Goal: Task Accomplishment & Management: Manage account settings

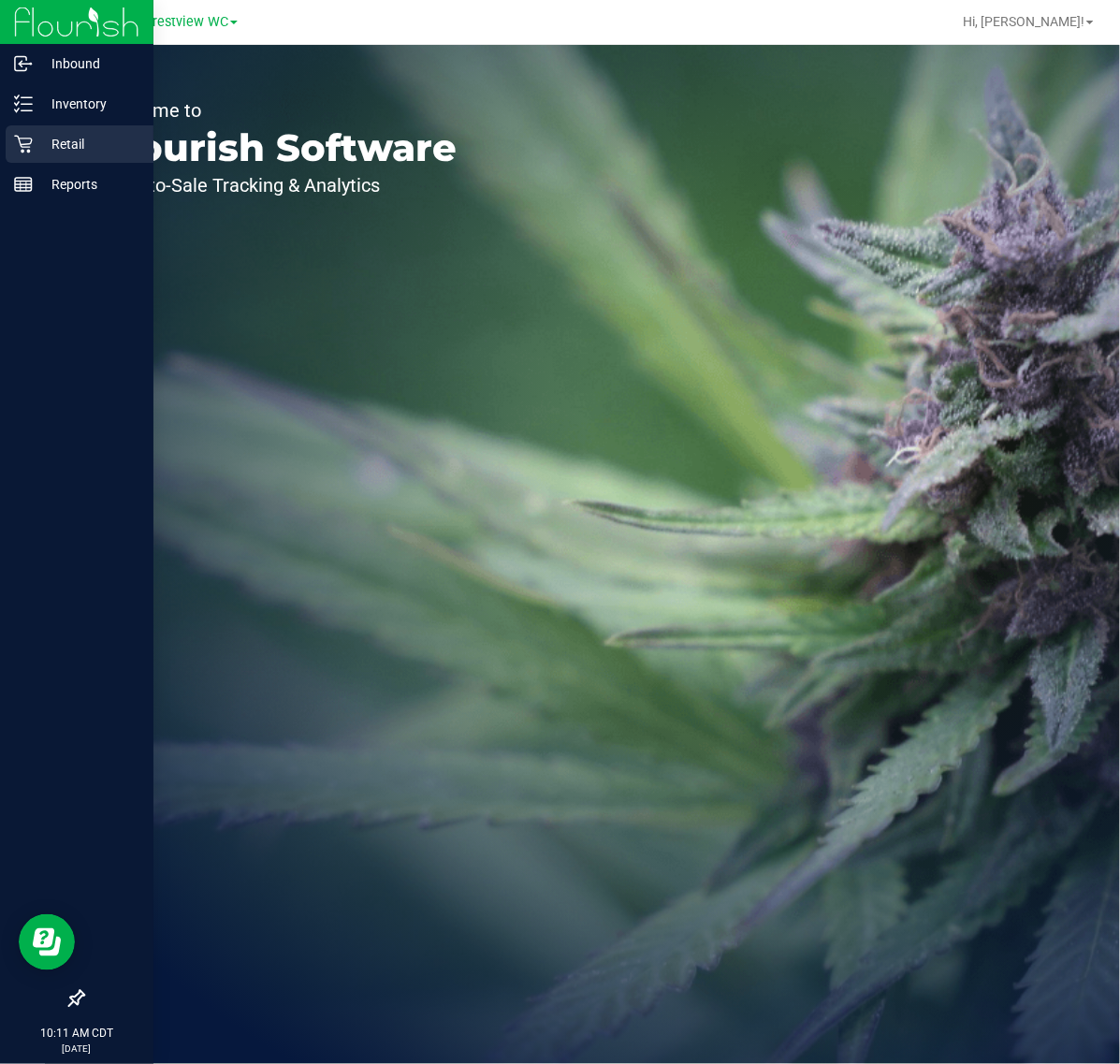
click at [43, 152] on p "Retail" at bounding box center [89, 143] width 113 height 23
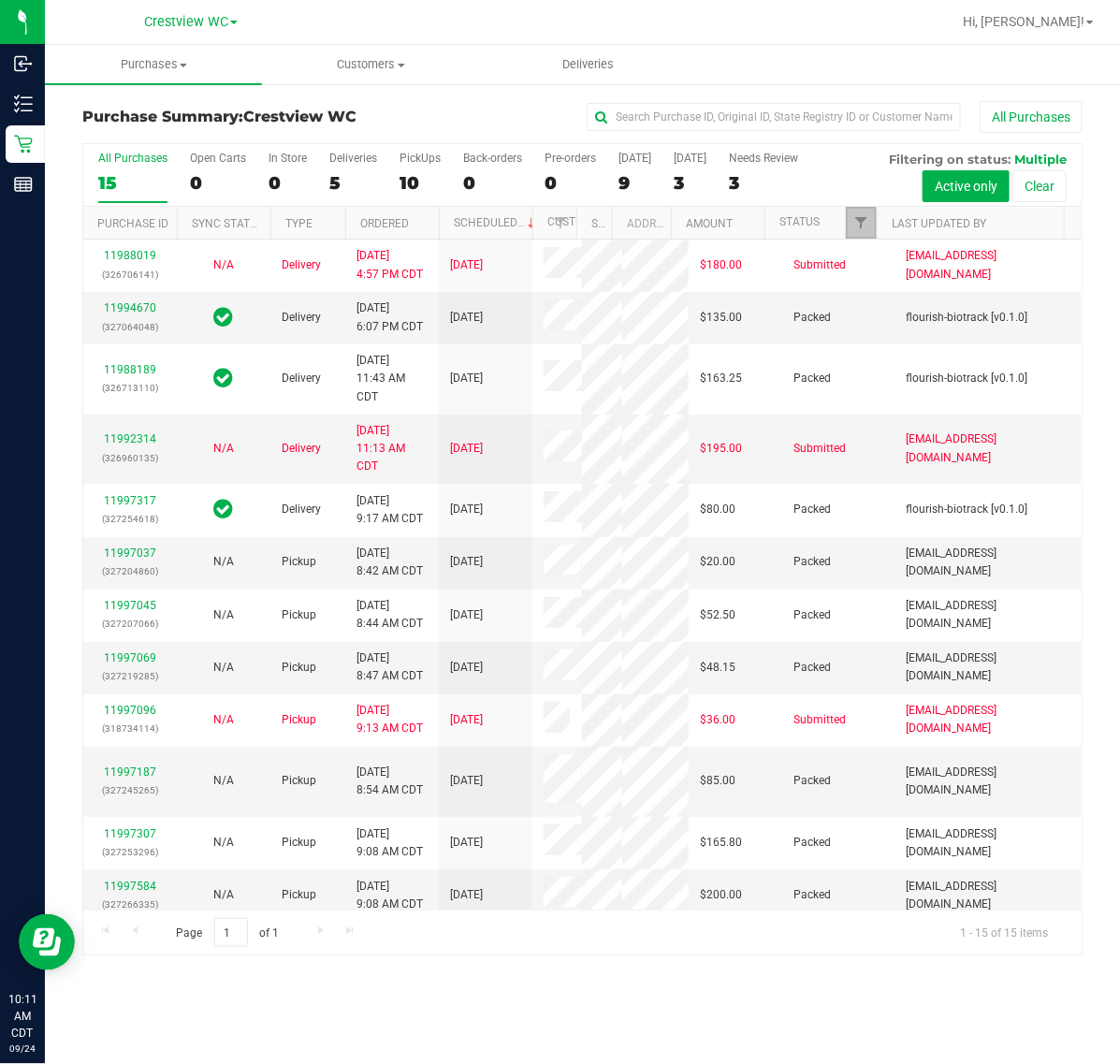
click at [871, 222] on link "Filter" at bounding box center [861, 222] width 31 height 32
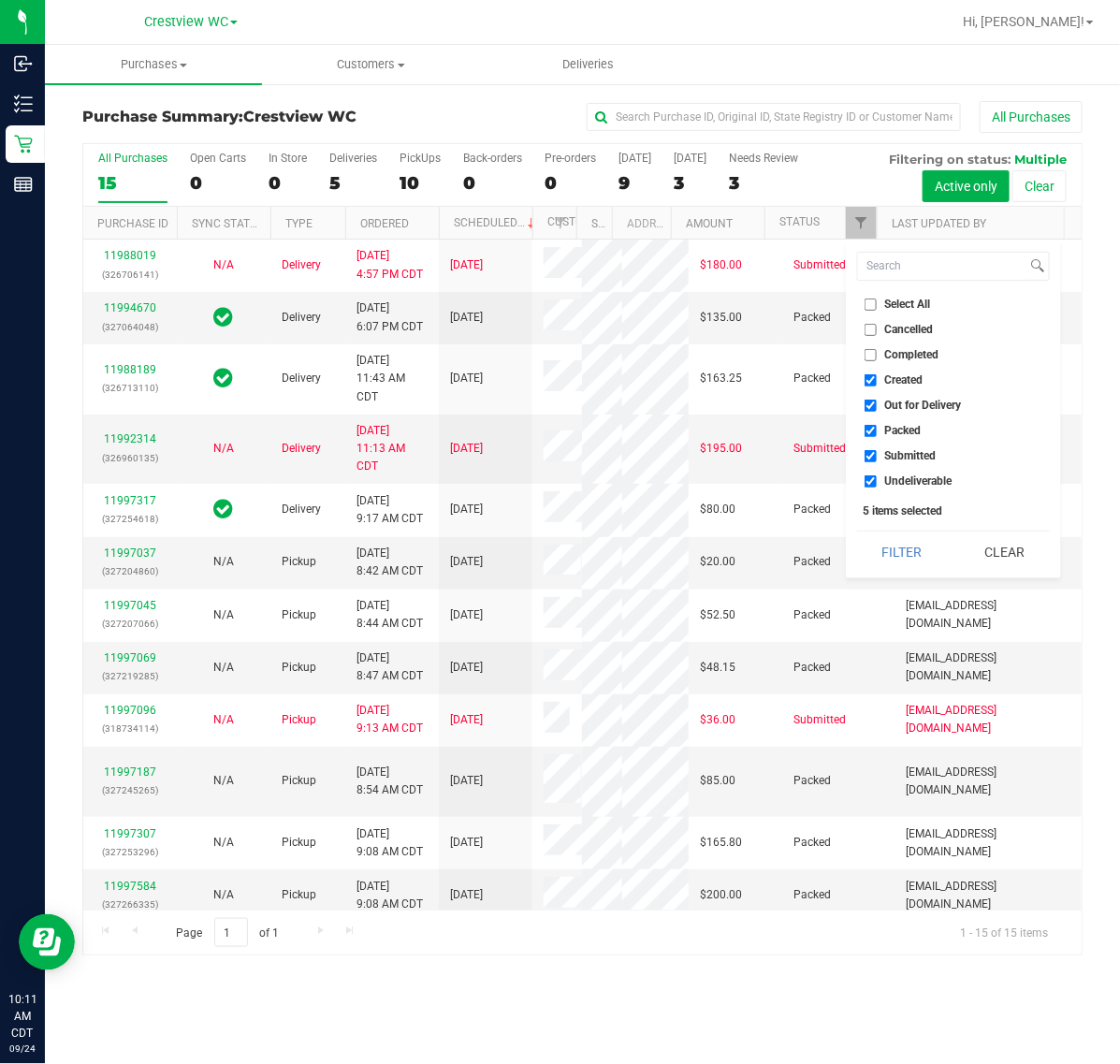
click at [899, 377] on span "Created" at bounding box center [904, 380] width 39 height 11
click at [877, 377] on input "Created" at bounding box center [870, 381] width 12 height 12
checkbox input "false"
click at [901, 400] on span "Out for Delivery" at bounding box center [923, 404] width 77 height 11
click at [877, 400] on input "Out for Delivery" at bounding box center [870, 405] width 12 height 12
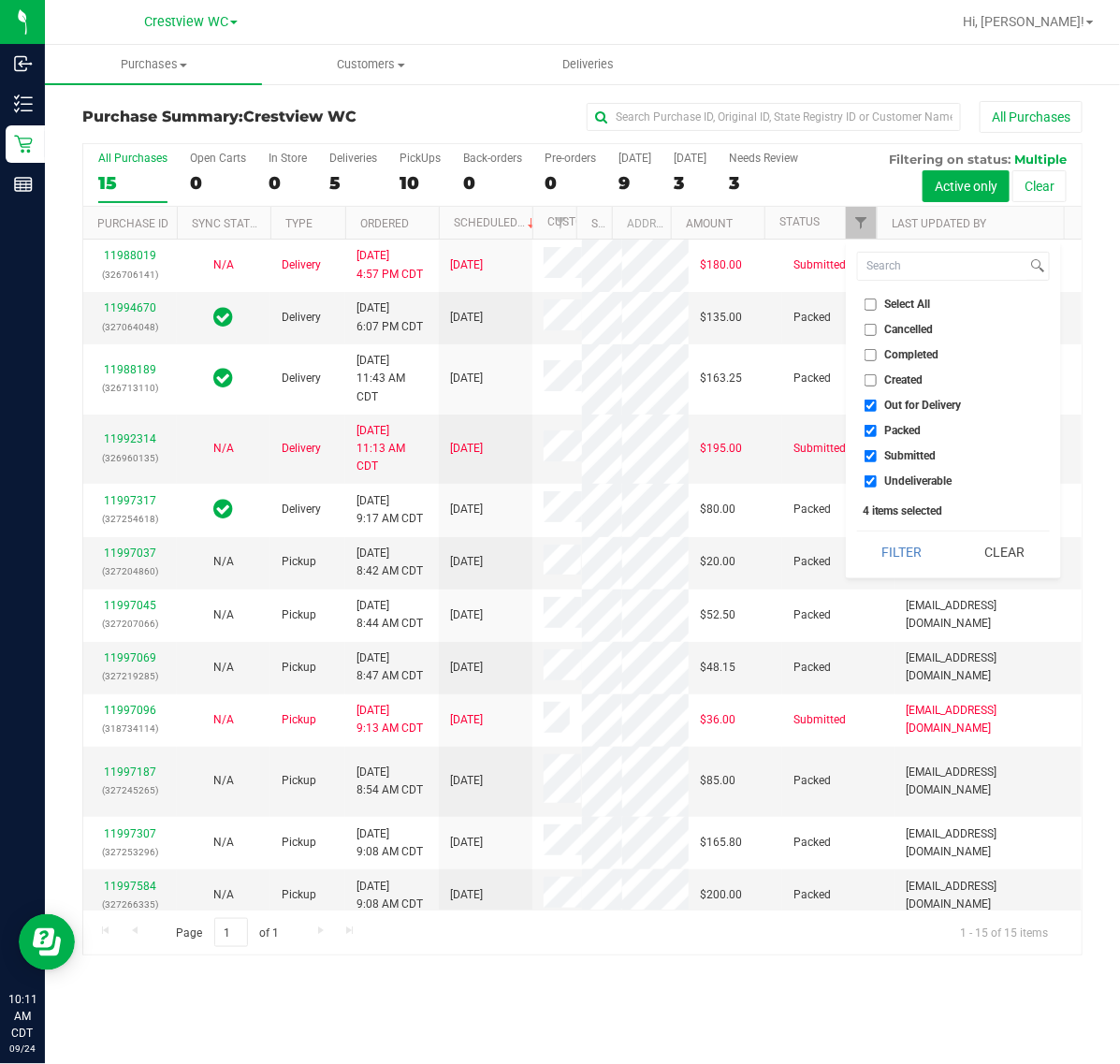
checkbox input "false"
click at [903, 425] on span "Packed" at bounding box center [903, 430] width 37 height 11
click at [877, 425] on input "Packed" at bounding box center [870, 431] width 12 height 12
checkbox input "false"
click at [903, 483] on span "Undeliverable" at bounding box center [918, 481] width 67 height 11
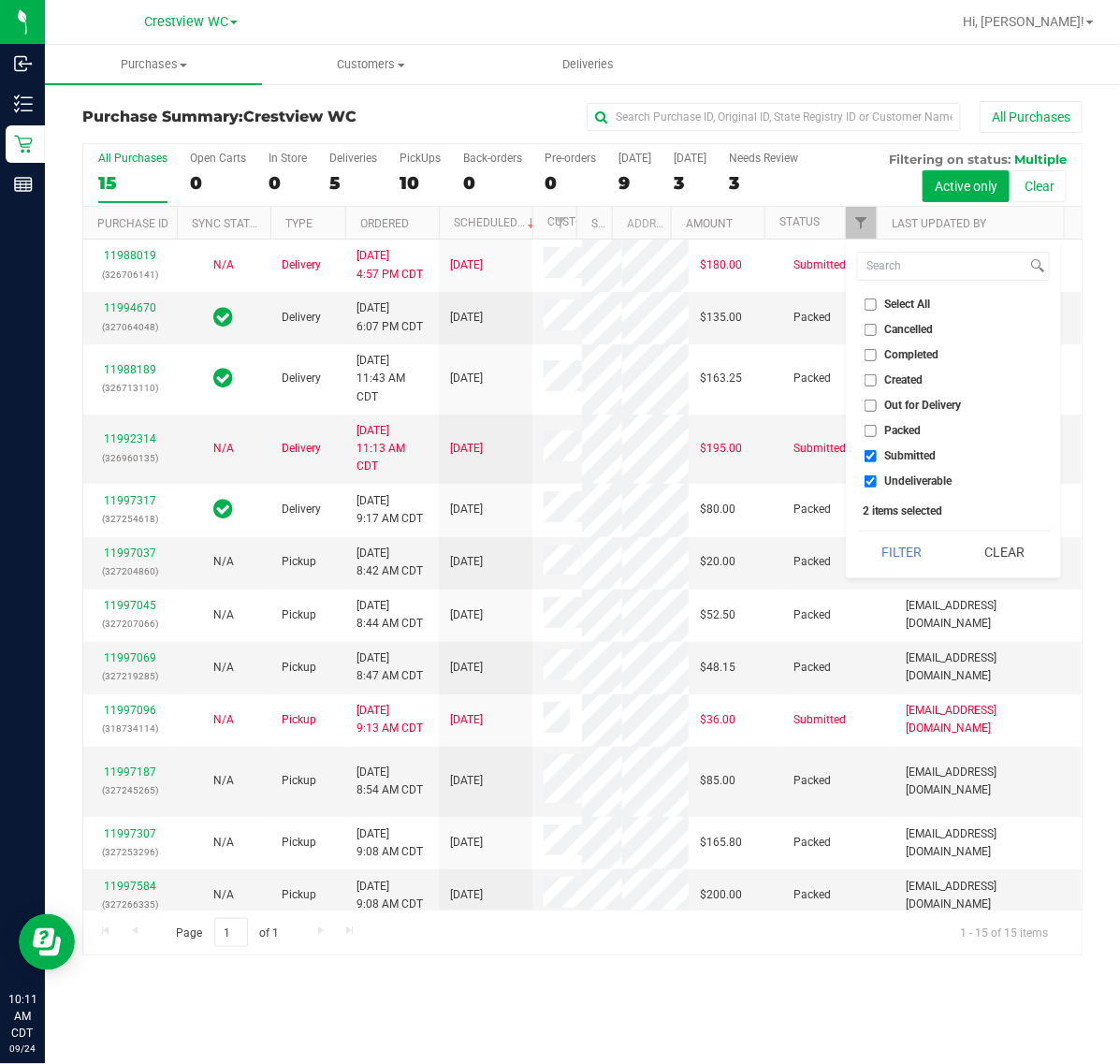
click at [877, 483] on input "Undeliverable" at bounding box center [870, 482] width 12 height 12
checkbox input "false"
click at [881, 548] on button "Filter" at bounding box center [902, 553] width 90 height 42
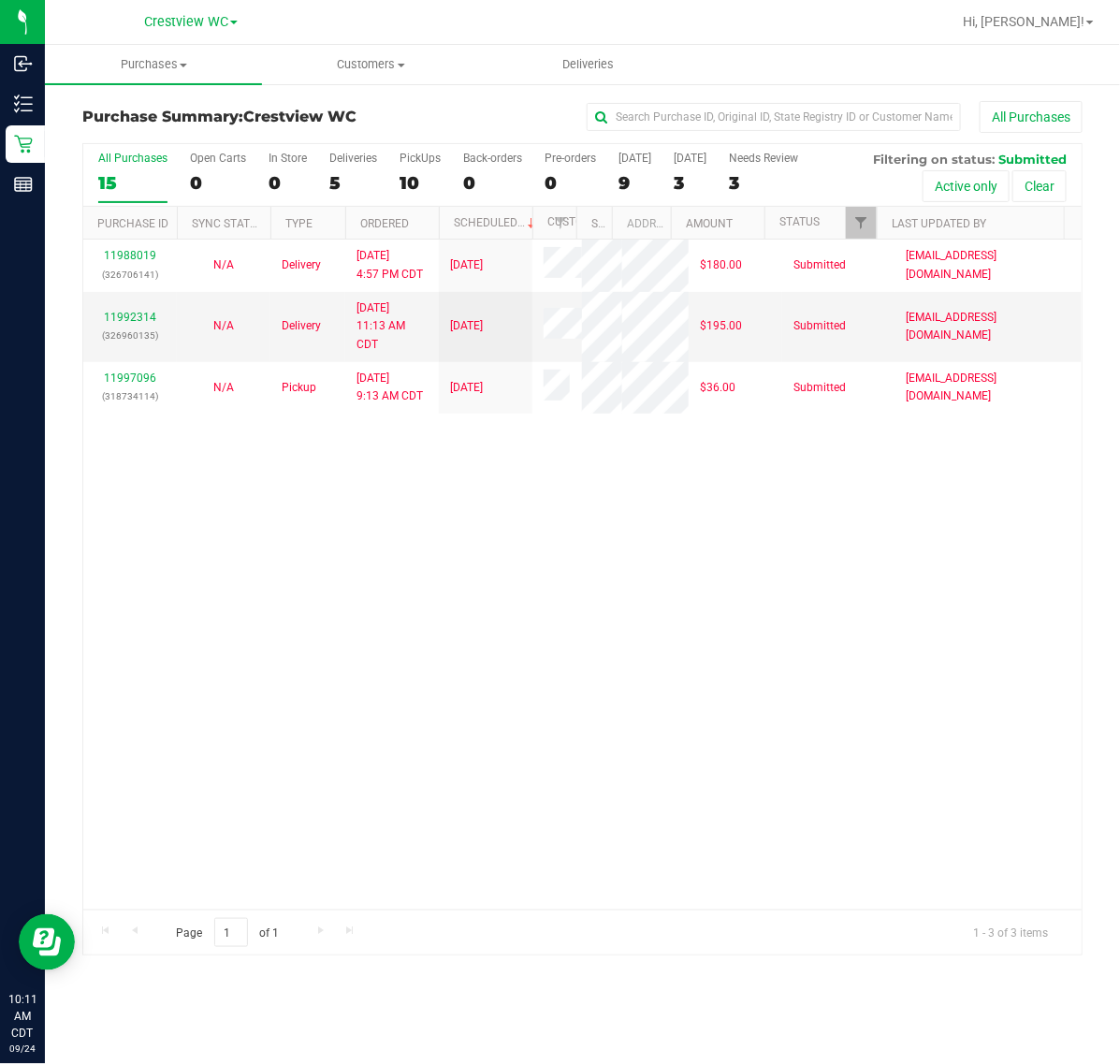
click at [627, 707] on div "11988019 (326706141) N/A Delivery [DATE] 4:57 PM CDT 9/26/2025 $180.00 Submitte…" at bounding box center [582, 575] width 998 height 670
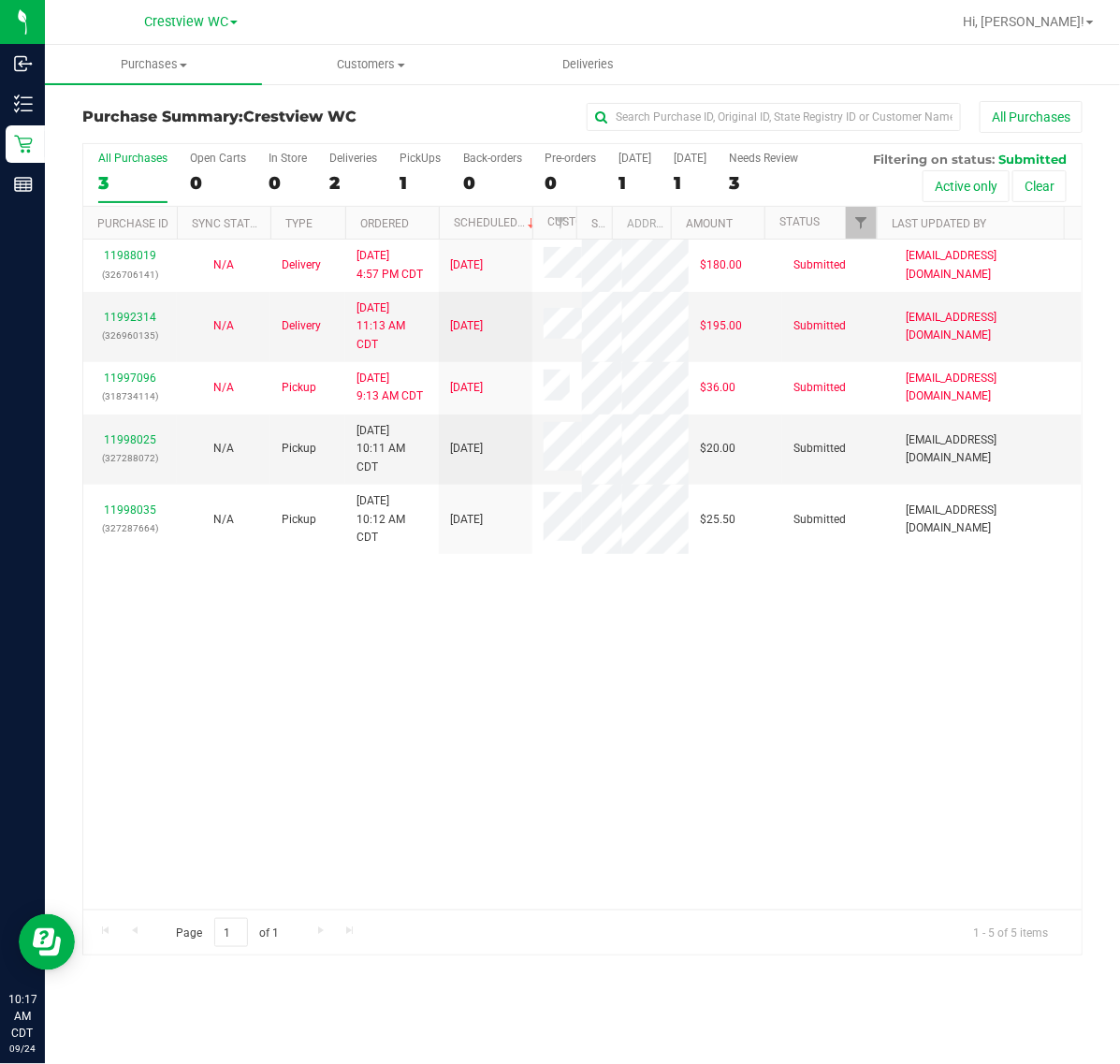
click at [641, 808] on div "11988019 (326706141) N/A Delivery [DATE] 4:57 PM CDT 9/26/2025 $180.00 Submitte…" at bounding box center [582, 575] width 998 height 670
click at [318, 792] on div "11988019 (326706141) N/A Delivery [DATE] 4:57 PM CDT 9/26/2025 $180.00 Submitte…" at bounding box center [582, 575] width 998 height 670
click at [135, 467] on div "11998025 (327288072)" at bounding box center [130, 449] width 71 height 36
click at [129, 446] on link "11998025" at bounding box center [129, 439] width 52 height 13
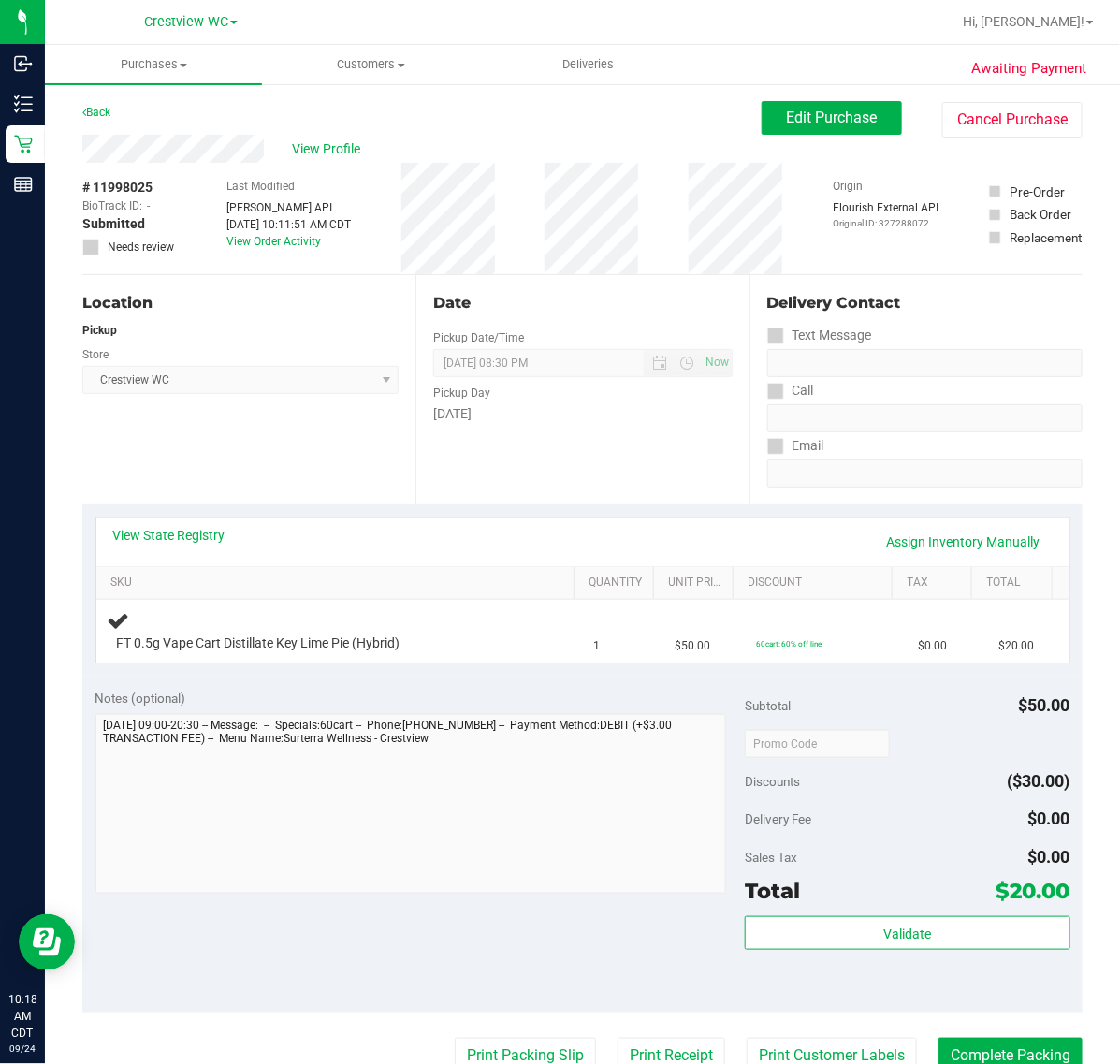
click at [346, 437] on div "Location Pickup Store Crestview WC Select Store [PERSON_NAME][GEOGRAPHIC_DATA] …" at bounding box center [248, 390] width 333 height 229
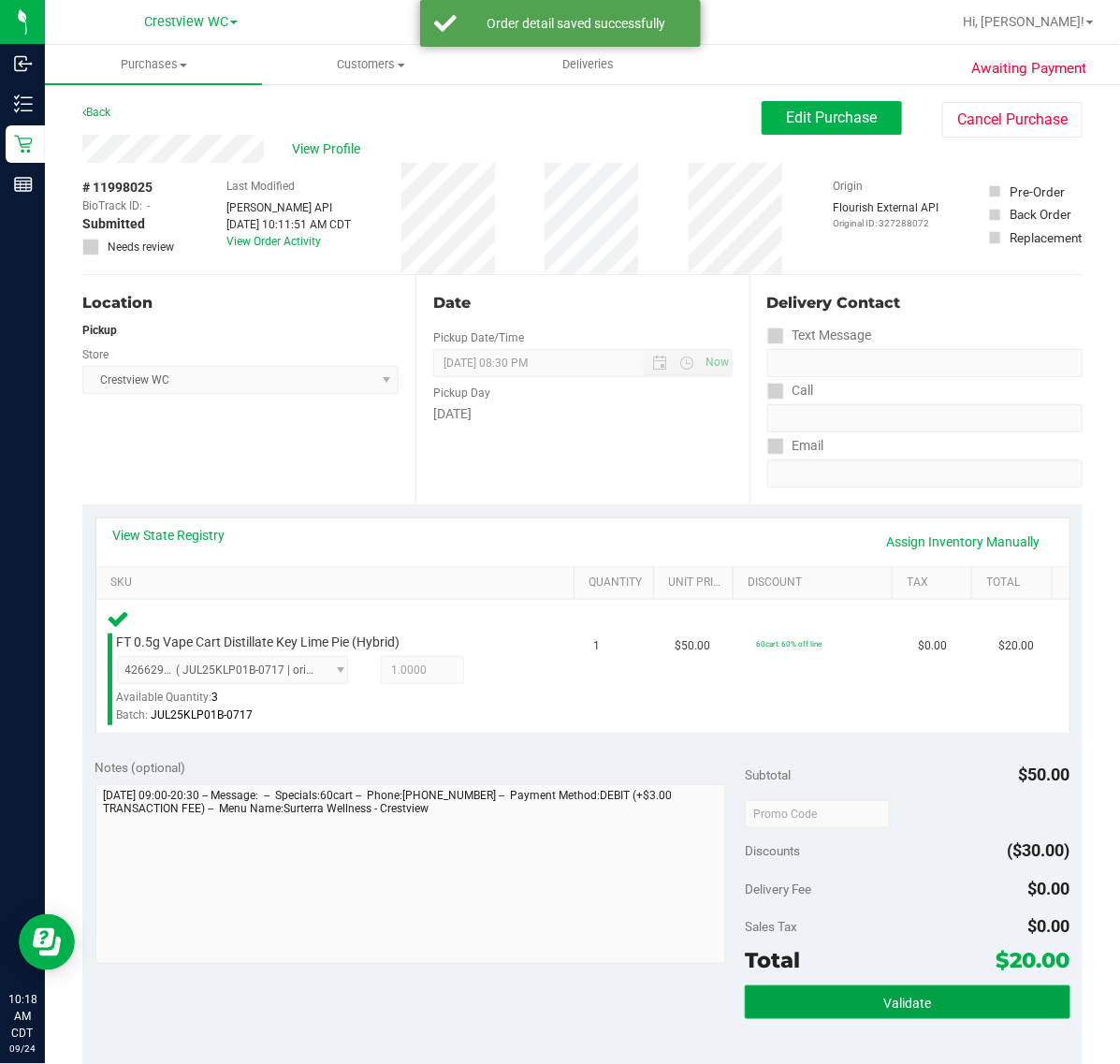
click at [899, 1000] on span "Validate" at bounding box center [906, 1003] width 47 height 15
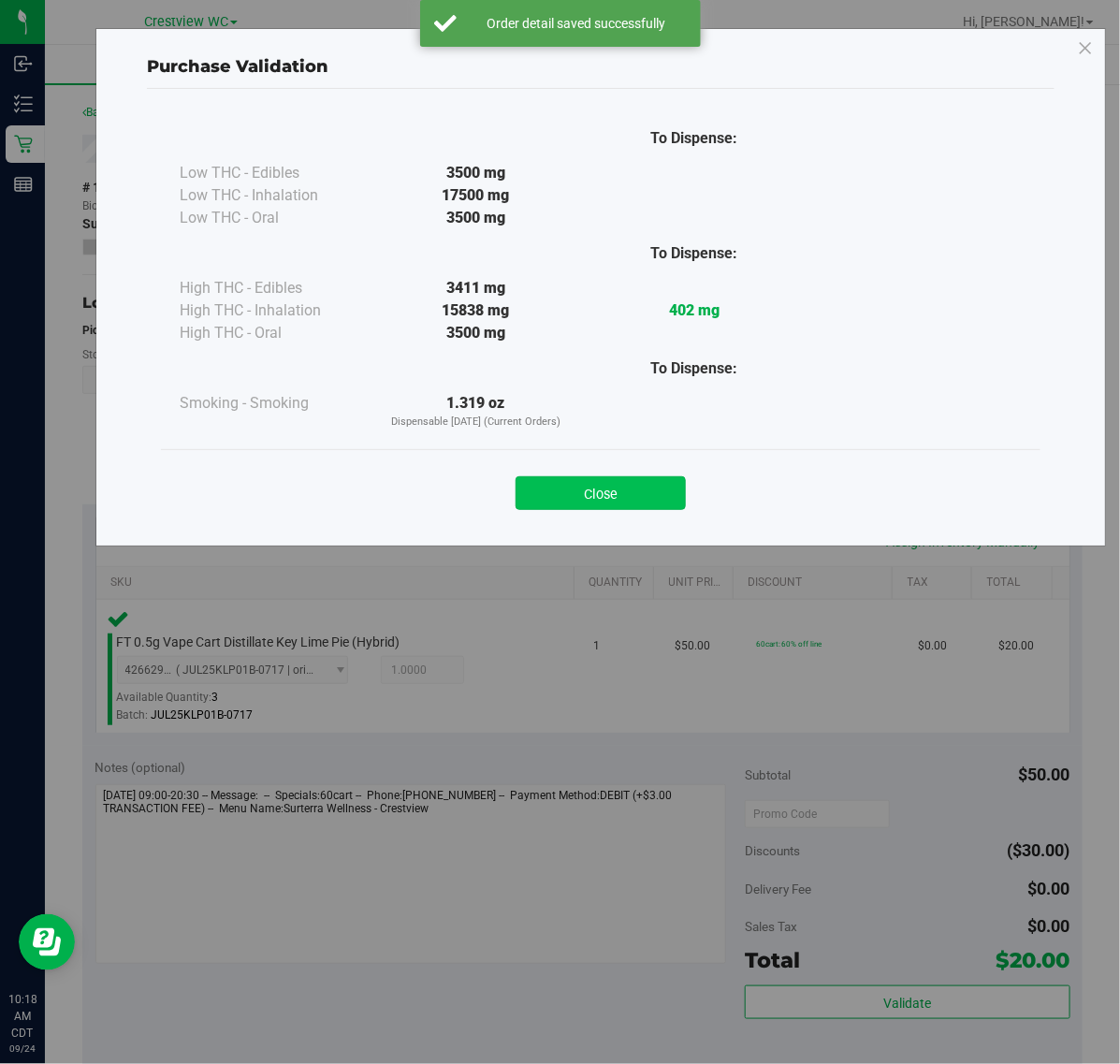
click at [632, 491] on button "Close" at bounding box center [600, 493] width 170 height 34
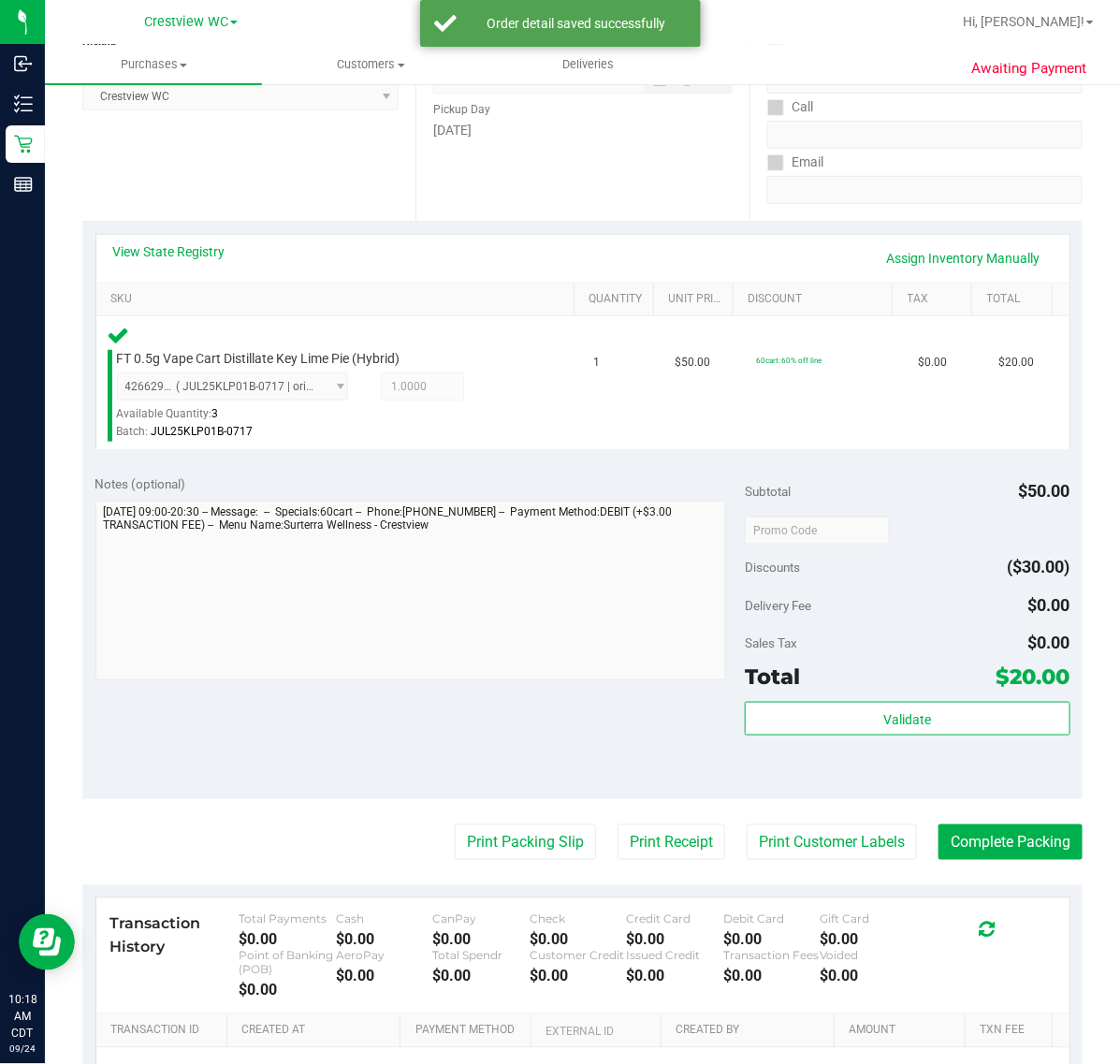
scroll to position [287, 0]
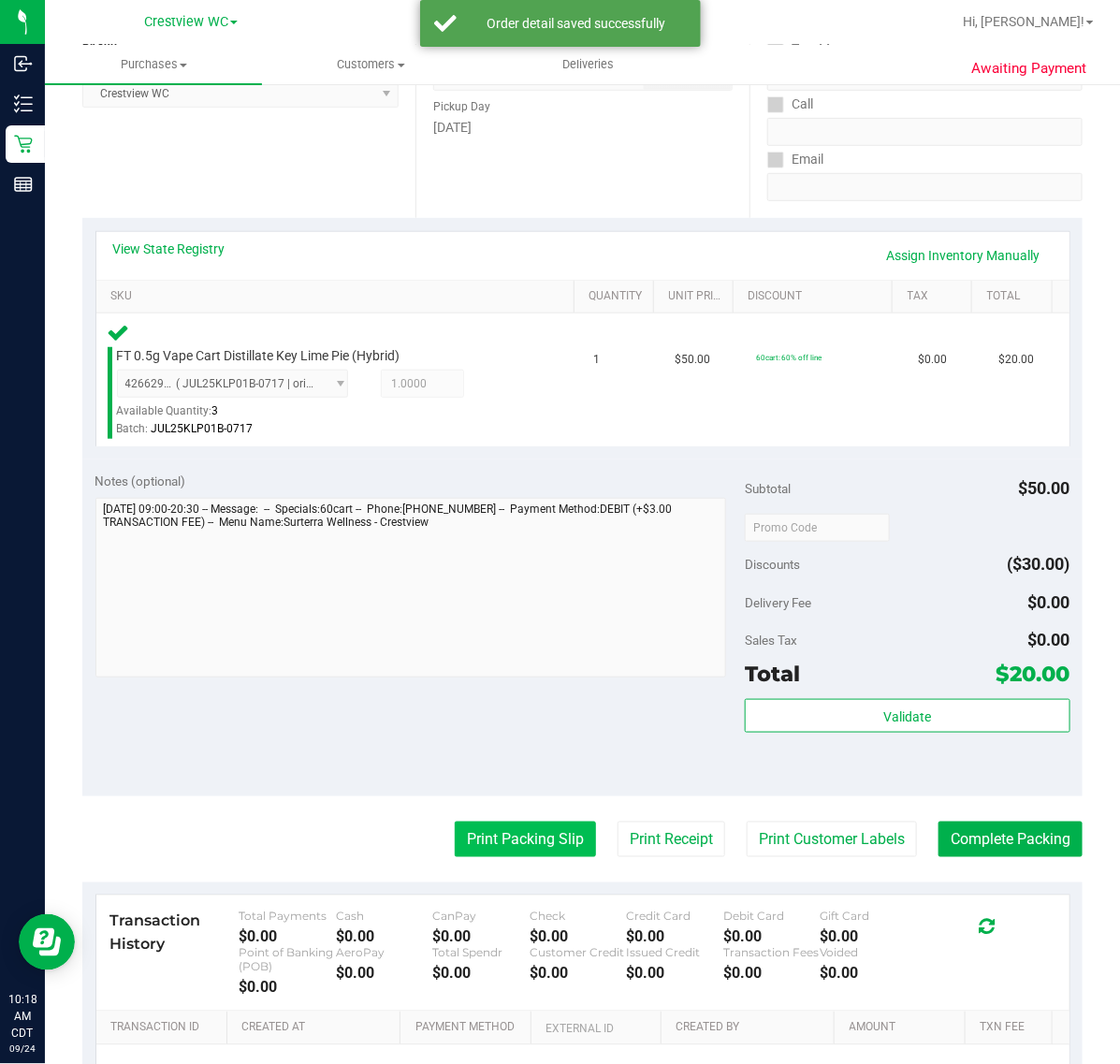
click at [529, 836] on button "Print Packing Slip" at bounding box center [525, 840] width 141 height 36
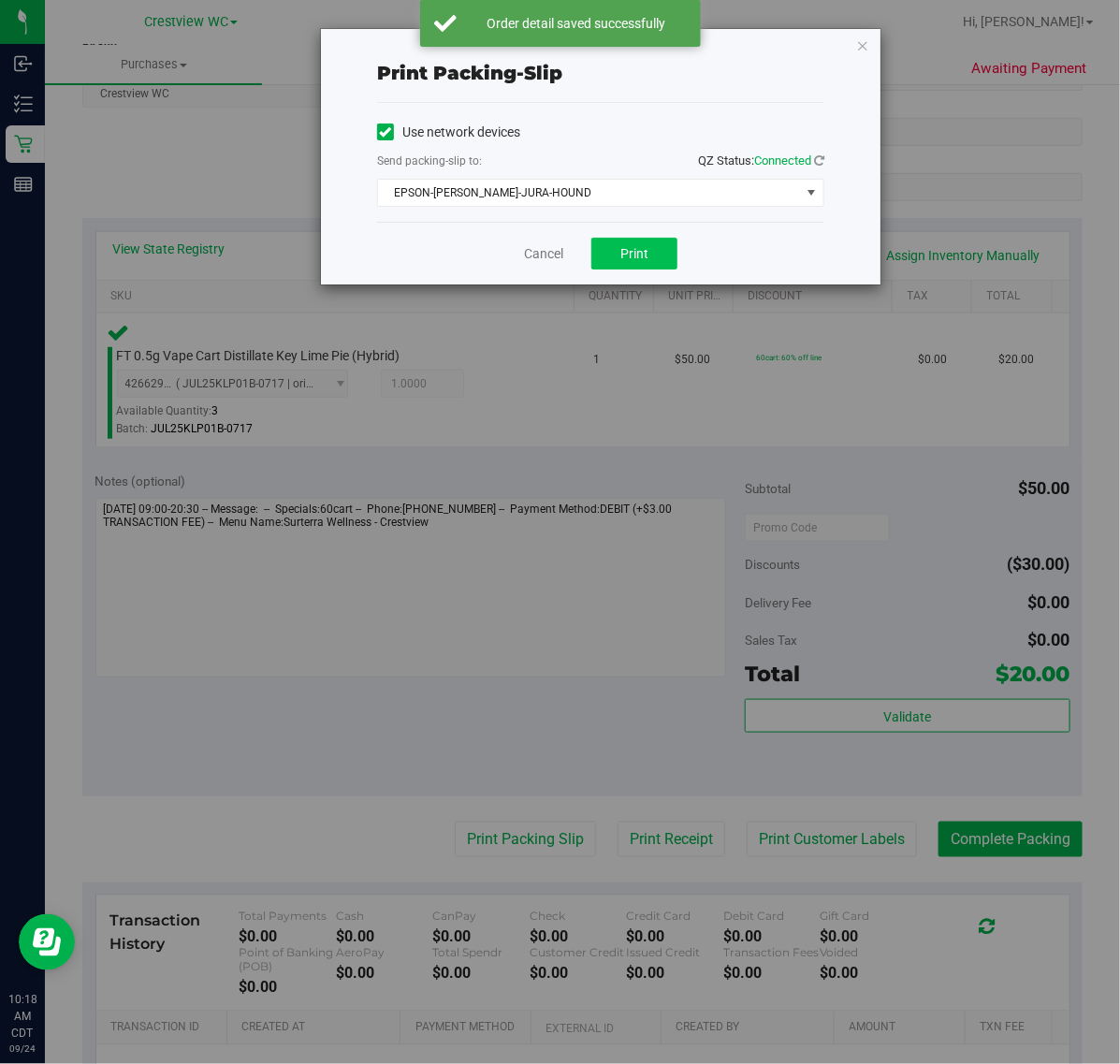
click at [637, 253] on span "Print" at bounding box center [634, 253] width 28 height 15
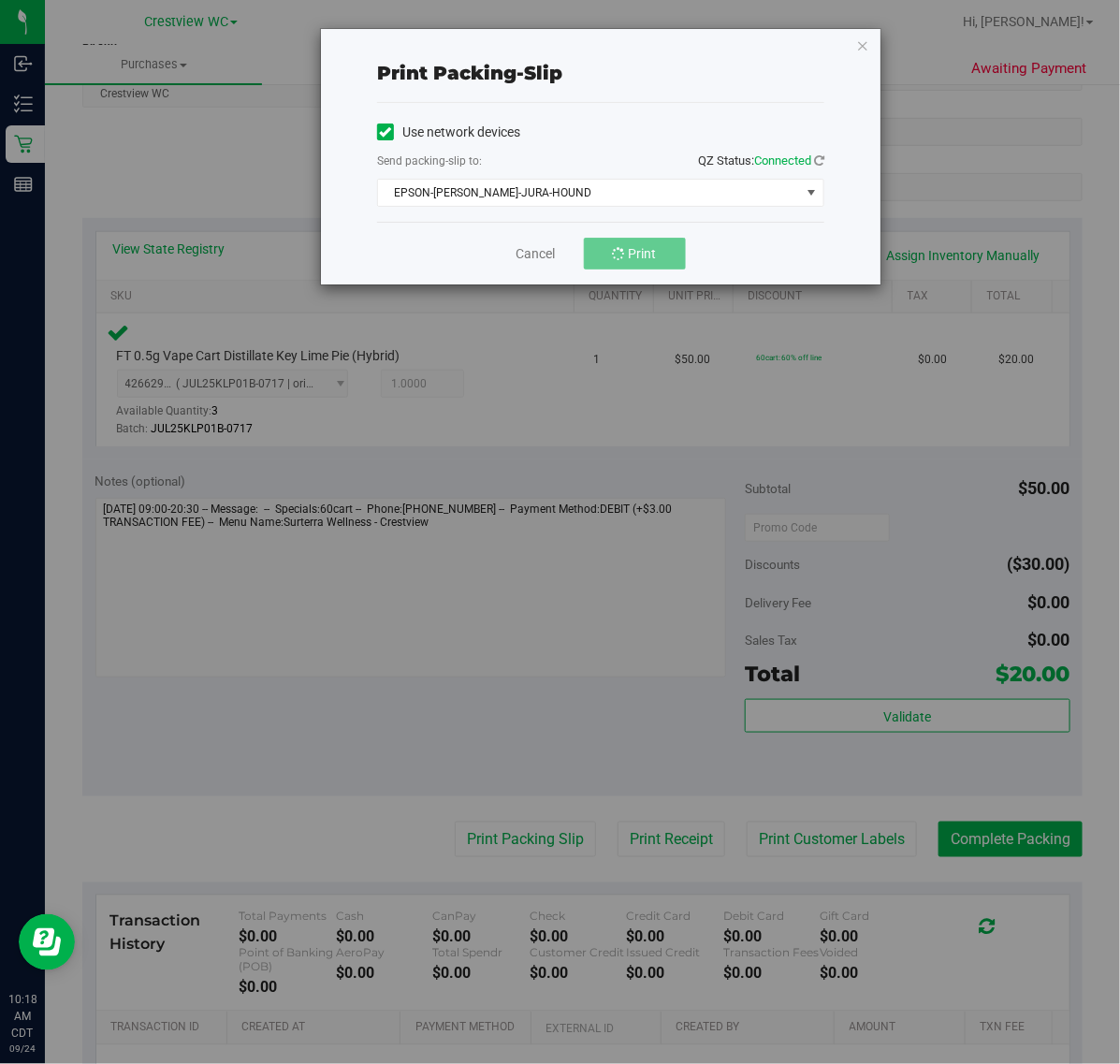
click at [557, 713] on div "Print packing-slip Use network devices Send packing-slip to: QZ Status: Connect…" at bounding box center [566, 532] width 1134 height 1064
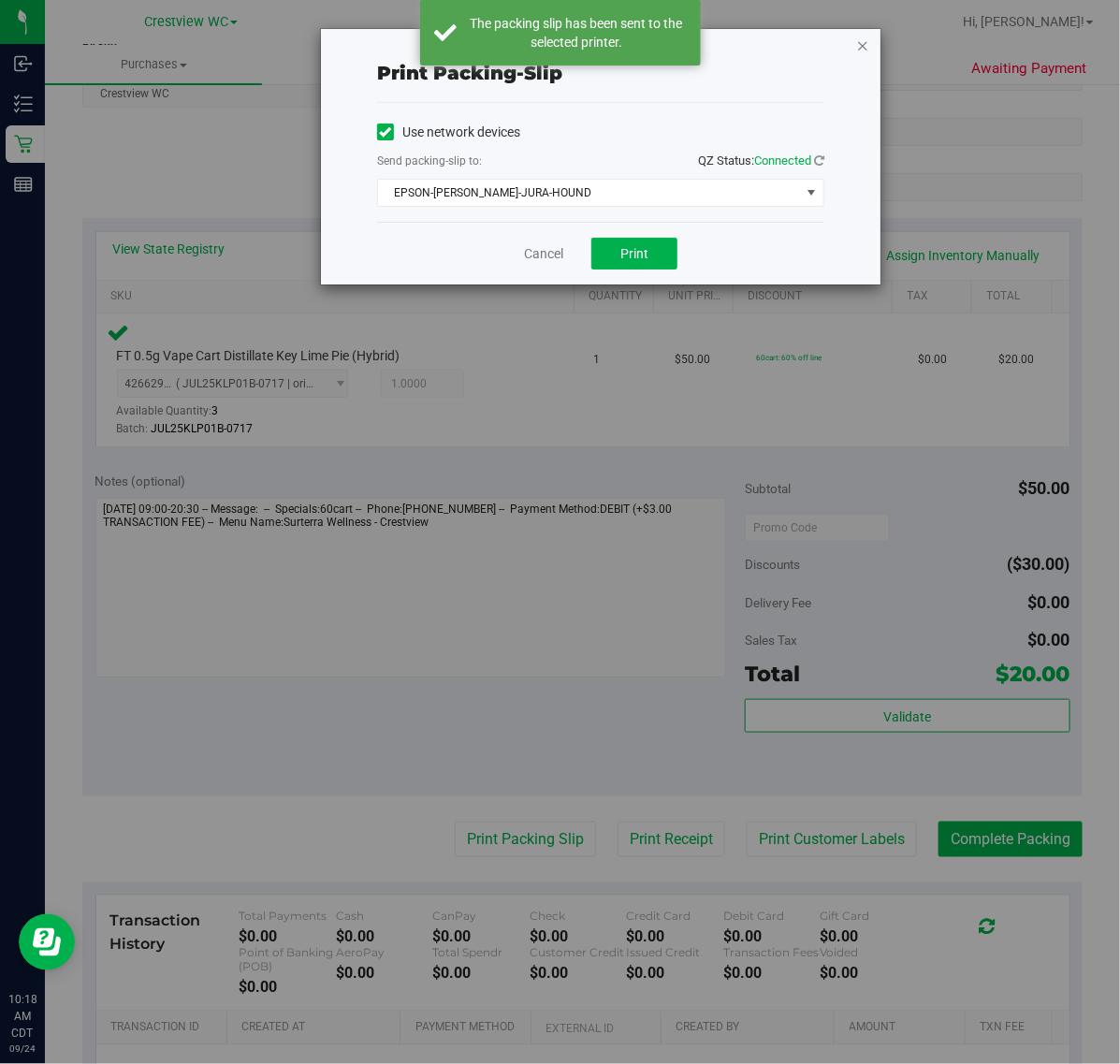
click at [863, 44] on icon "button" at bounding box center [862, 44] width 13 height 23
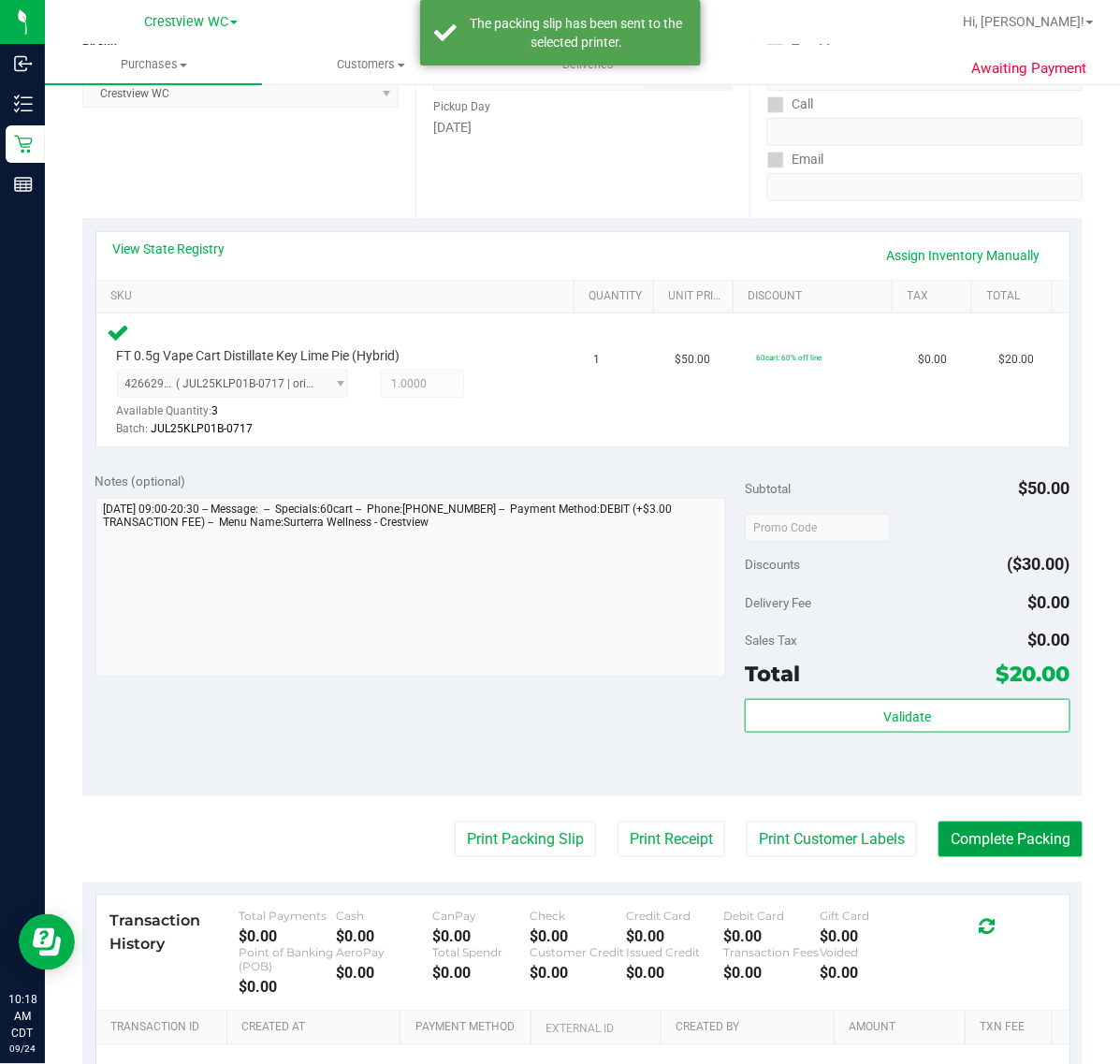
click at [1018, 827] on button "Complete Packing" at bounding box center [1010, 840] width 144 height 36
